Goal: Information Seeking & Learning: Find contact information

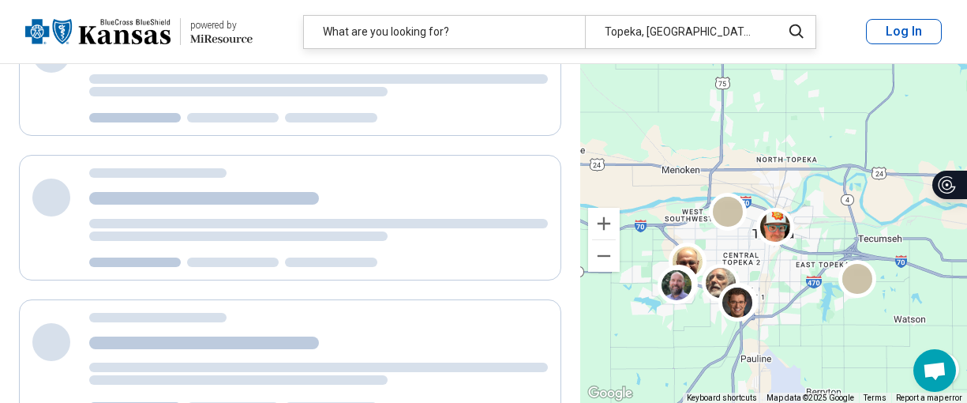
select select "***"
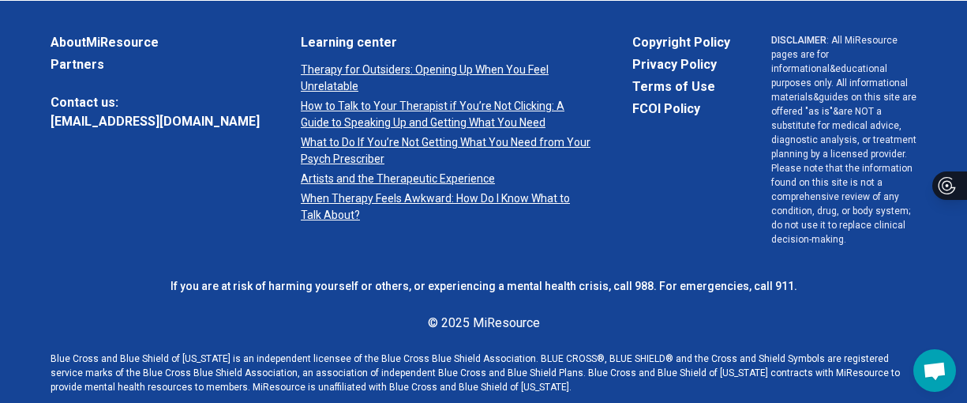
scroll to position [2203, 0]
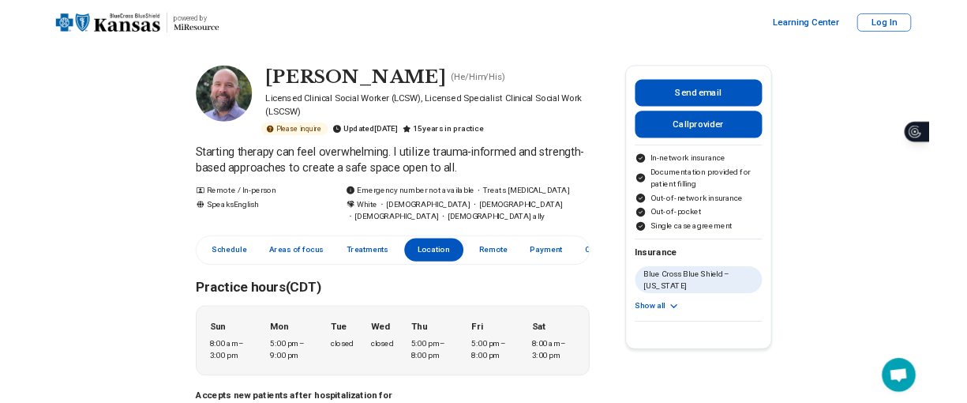
scroll to position [1483, 0]
